Goal: Information Seeking & Learning: Learn about a topic

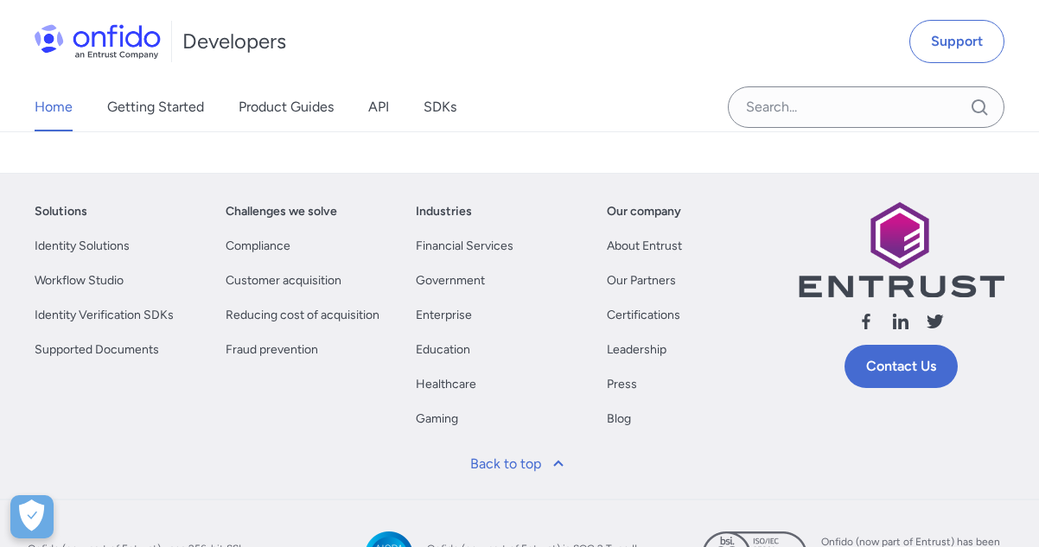
scroll to position [962, 0]
click at [374, 99] on link "API" at bounding box center [378, 107] width 21 height 48
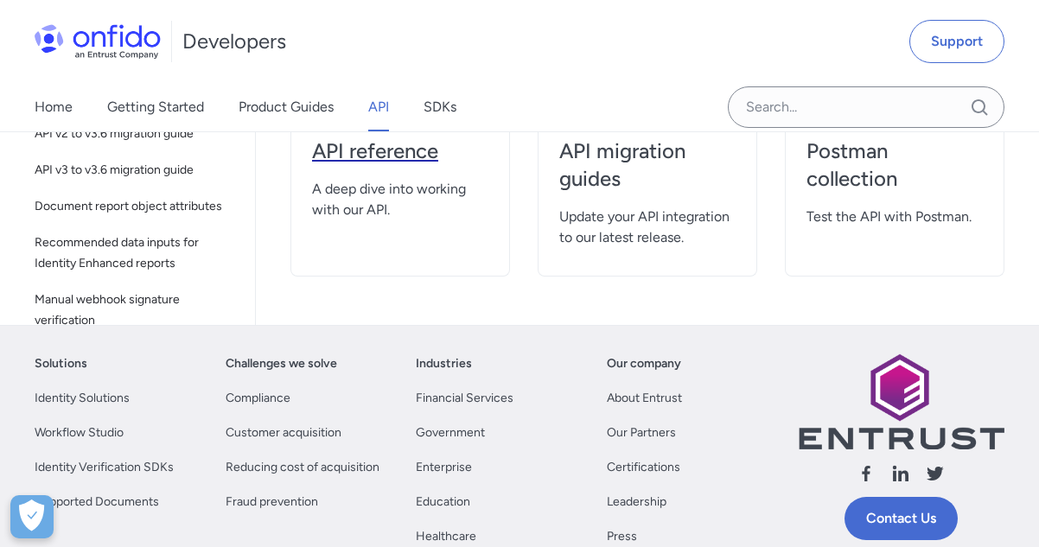
scroll to position [325, 0]
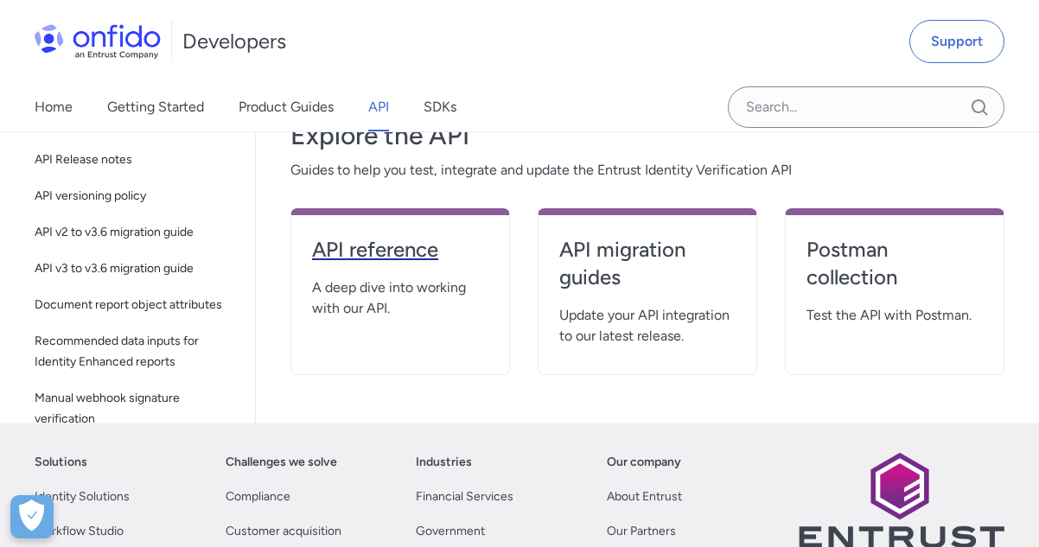
click at [360, 247] on h4 "API reference" at bounding box center [400, 250] width 176 height 28
select select "http"
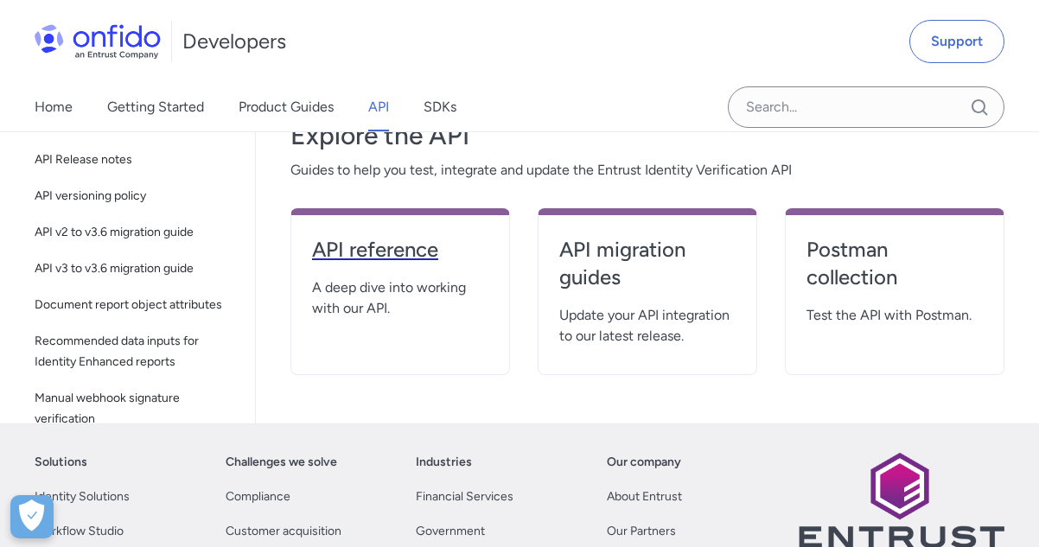
select select "http"
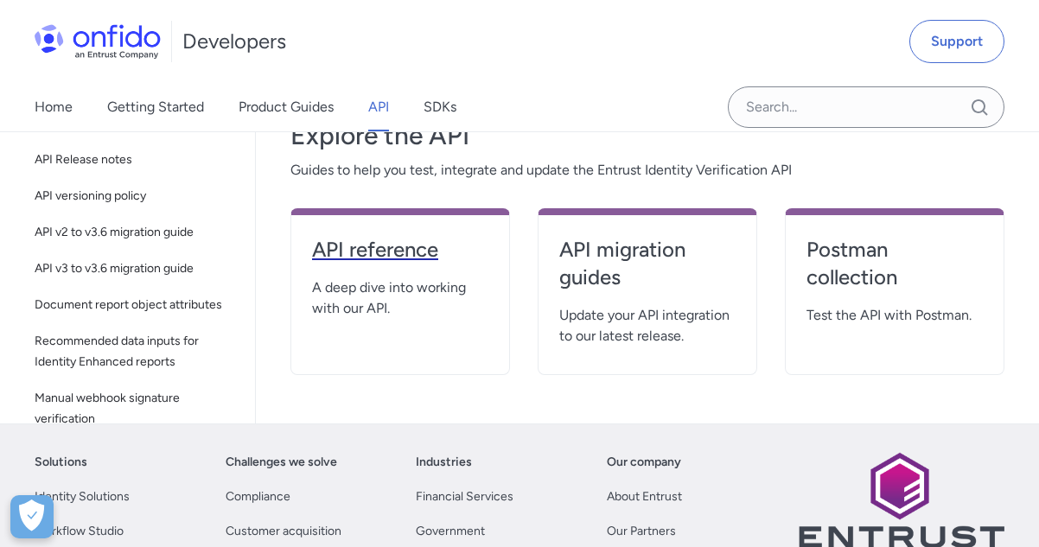
select select "http"
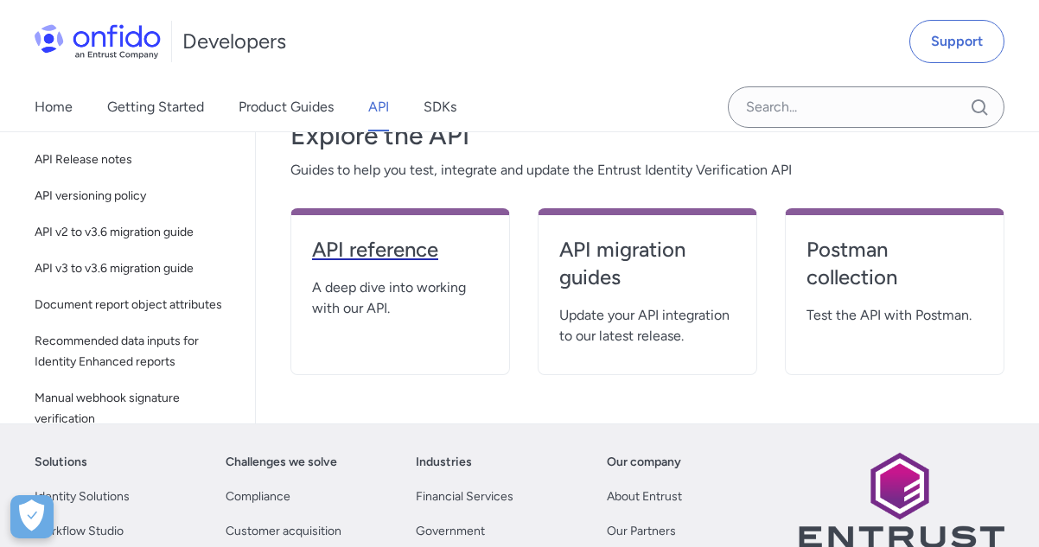
select select "http"
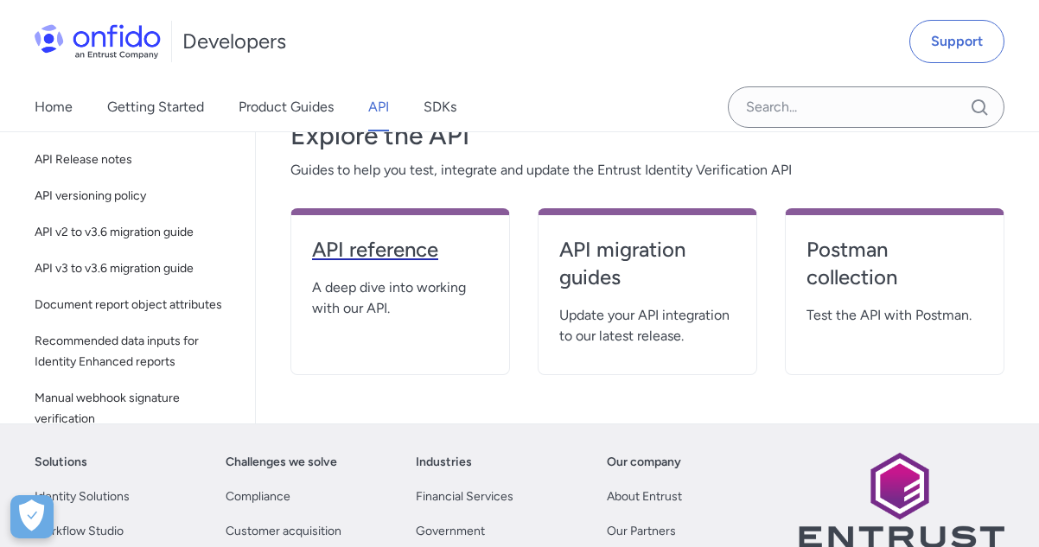
select select "http"
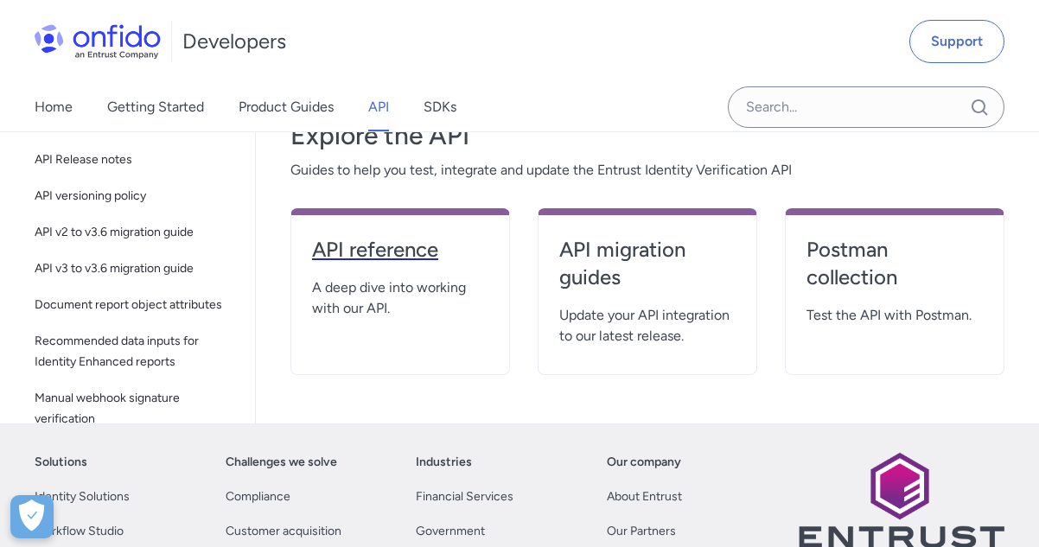
select select "http"
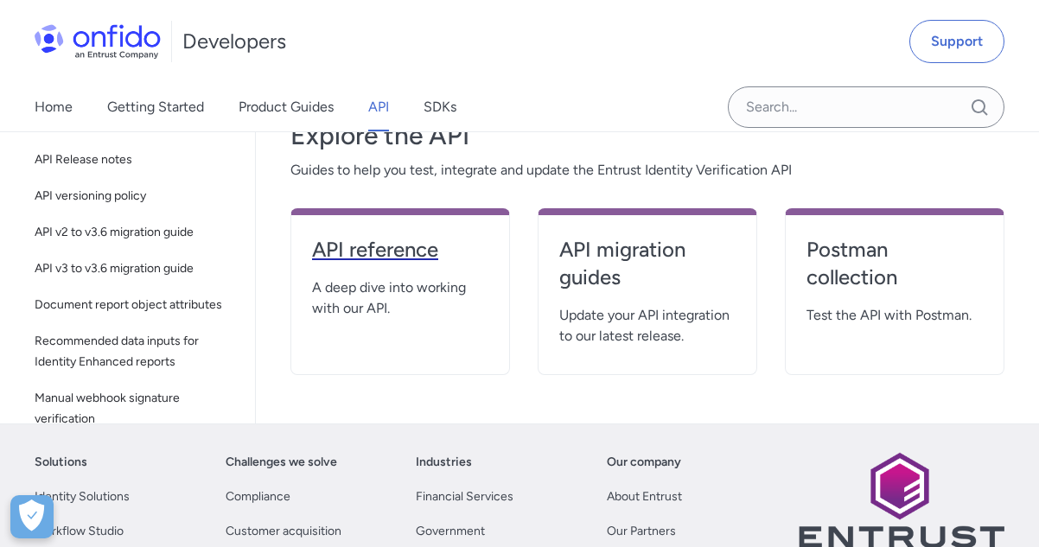
select select "http"
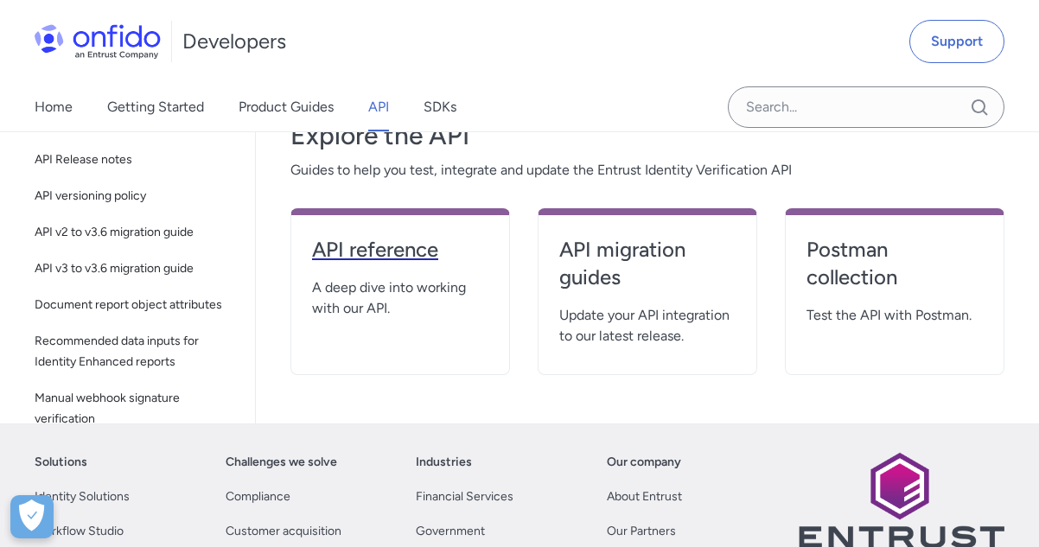
select select "http"
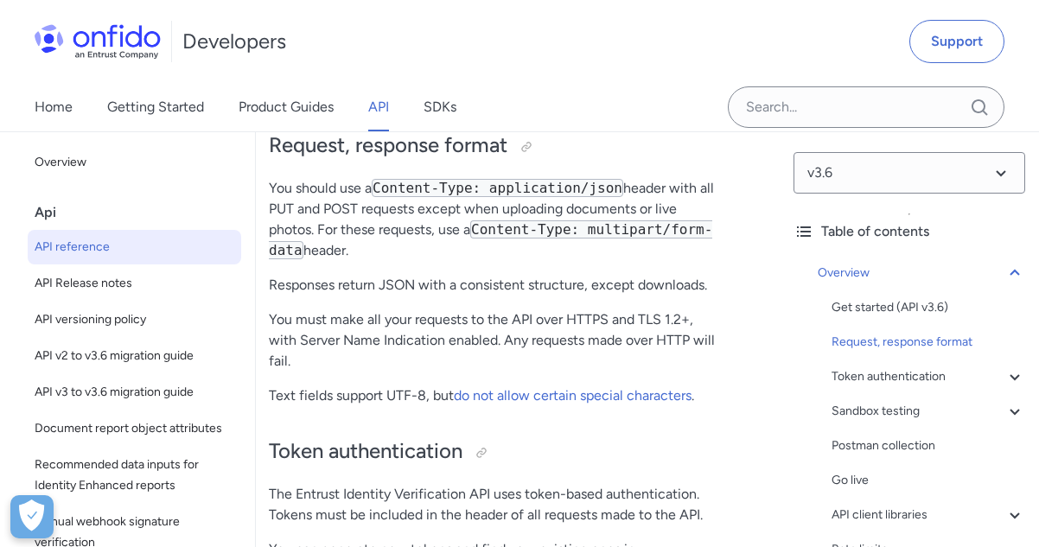
scroll to position [0, 21]
